Goal: Transaction & Acquisition: Purchase product/service

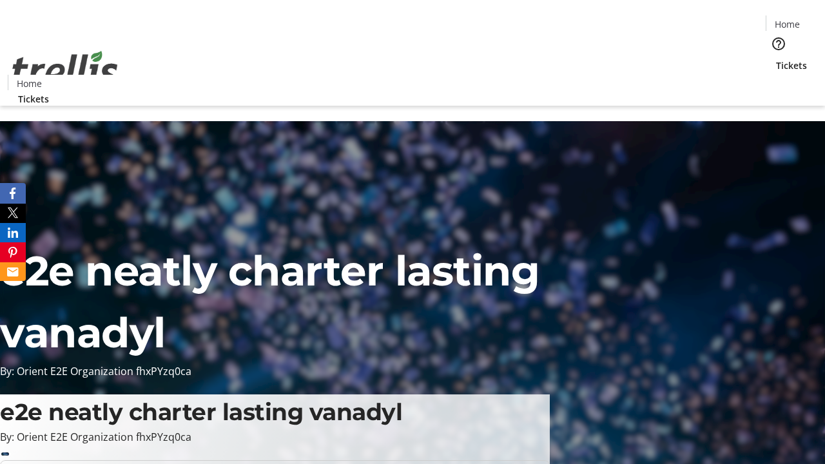
click at [776, 59] on span "Tickets" at bounding box center [791, 66] width 31 height 14
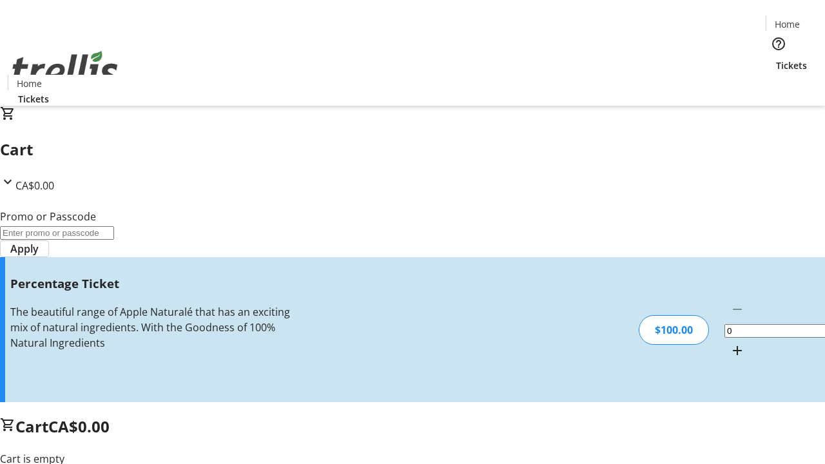
click at [729, 343] on mat-icon "Increment by one" at bounding box center [736, 350] width 15 height 15
type input "1"
type input "BAR"
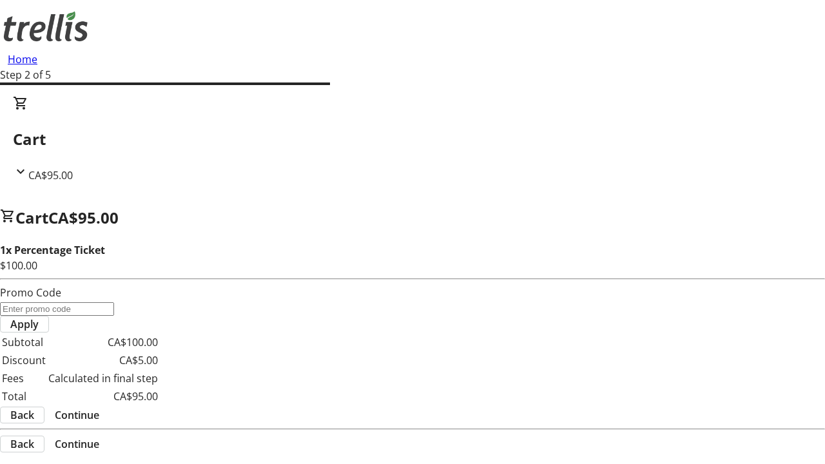
click at [99, 407] on span "Continue" at bounding box center [77, 414] width 44 height 15
